Goal: Task Accomplishment & Management: Complete application form

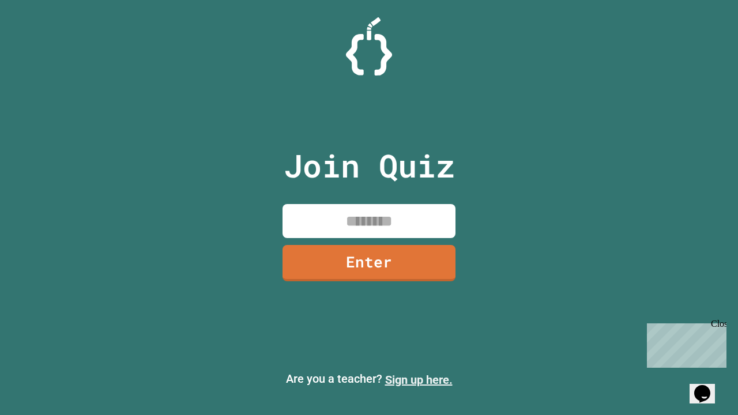
click at [419, 380] on link "Sign up here." at bounding box center [419, 380] width 68 height 14
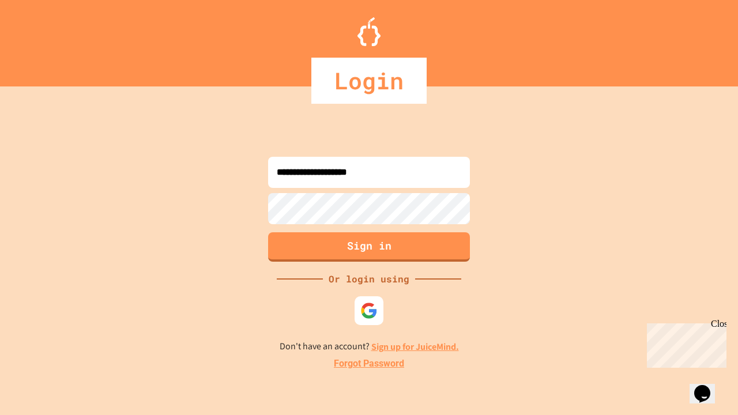
type input "**********"
